Goal: Task Accomplishment & Management: Use online tool/utility

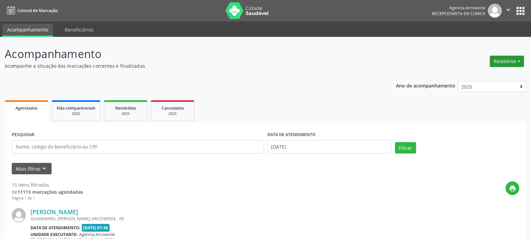
click at [514, 65] on button "Relatórios" at bounding box center [507, 61] width 34 height 11
click at [473, 76] on link "Agendamentos" at bounding box center [489, 75] width 72 height 9
select select "7"
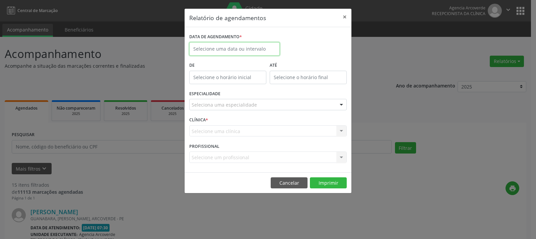
click at [246, 49] on input "text" at bounding box center [234, 48] width 91 height 13
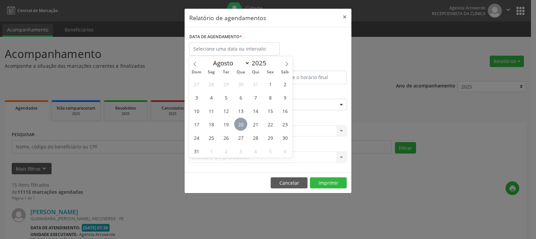
click at [241, 125] on span "20" at bounding box center [240, 124] width 13 height 13
type input "[DATE]"
click at [241, 125] on span "20" at bounding box center [240, 124] width 13 height 13
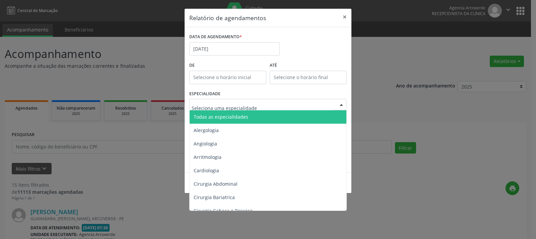
click at [222, 114] on span "Todas as especialidades" at bounding box center [221, 117] width 55 height 6
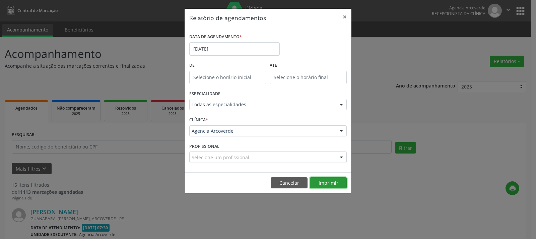
click at [326, 181] on button "Imprimir" at bounding box center [328, 182] width 37 height 11
